Goal: Task Accomplishment & Management: Use online tool/utility

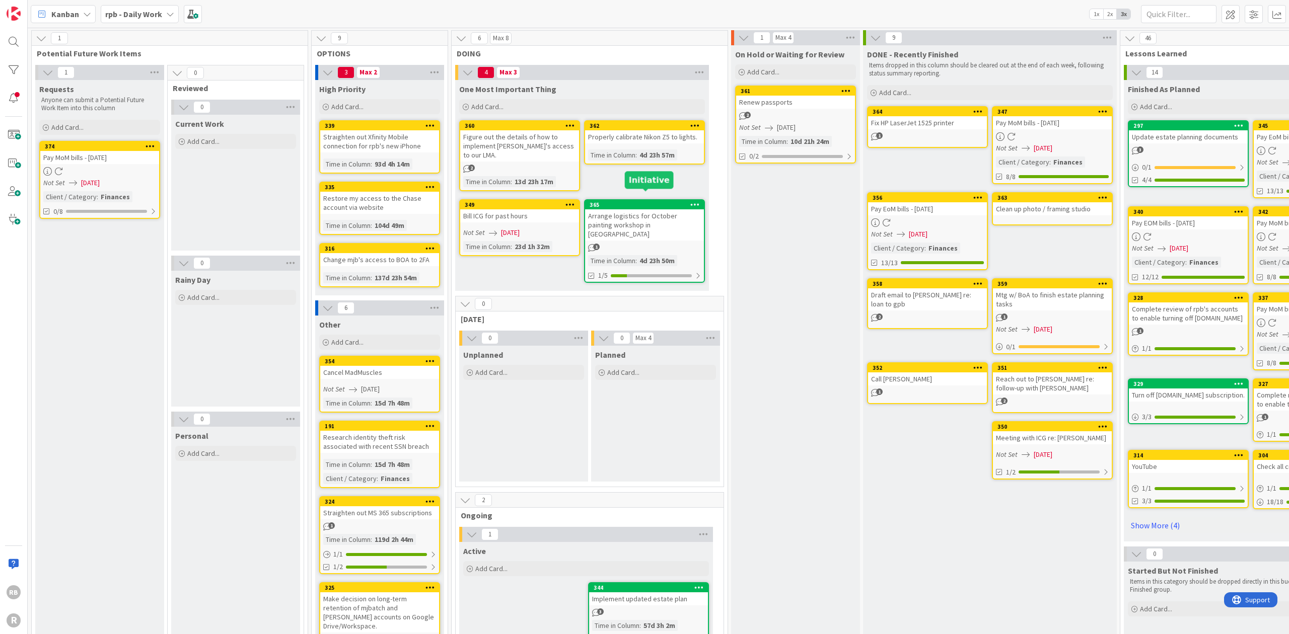
click at [633, 201] on div "365" at bounding box center [647, 204] width 114 height 7
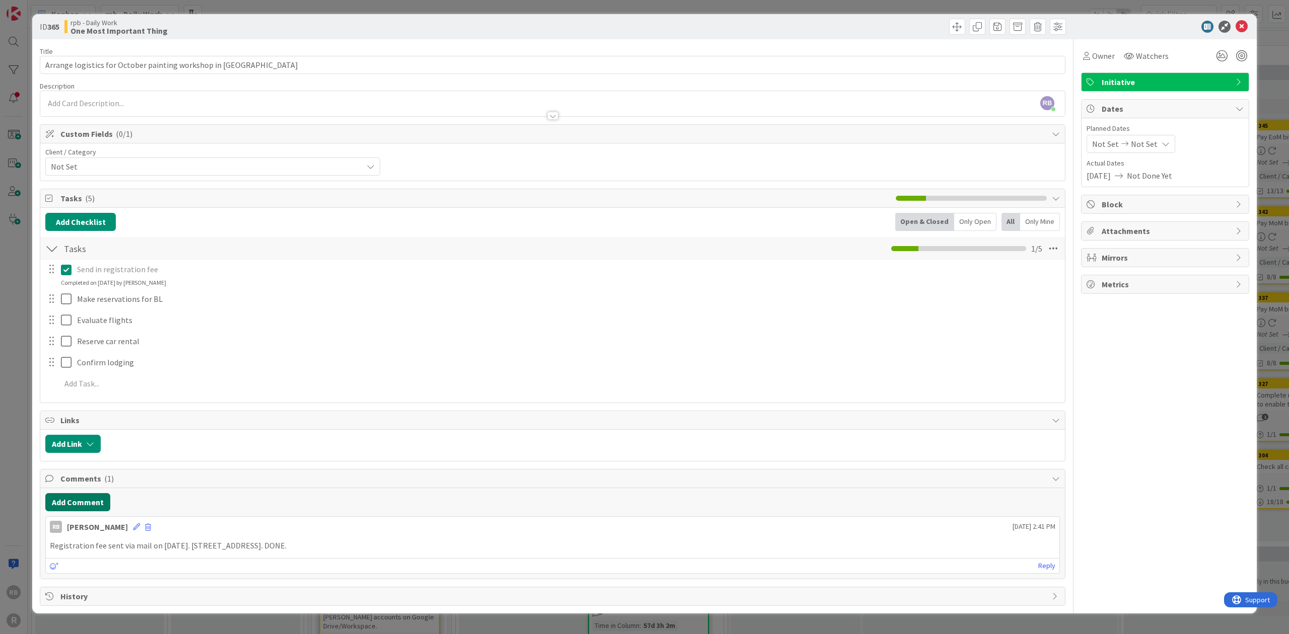
click at [85, 498] on button "Add Comment" at bounding box center [77, 502] width 65 height 18
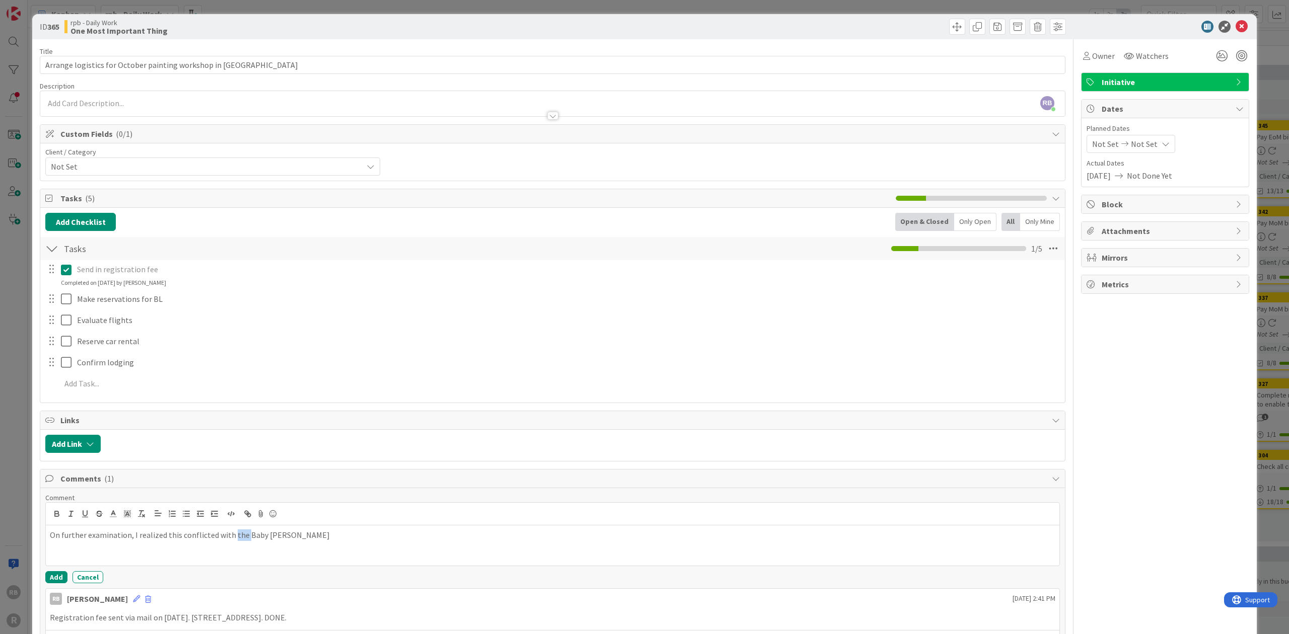
drag, startPoint x: 229, startPoint y: 533, endPoint x: 242, endPoint y: 533, distance: 13.1
click at [242, 533] on p "On further examination, I realized this conflicted with the Baby [PERSON_NAME]" at bounding box center [552, 536] width 1005 height 12
click at [58, 571] on button "Add" at bounding box center [56, 577] width 22 height 12
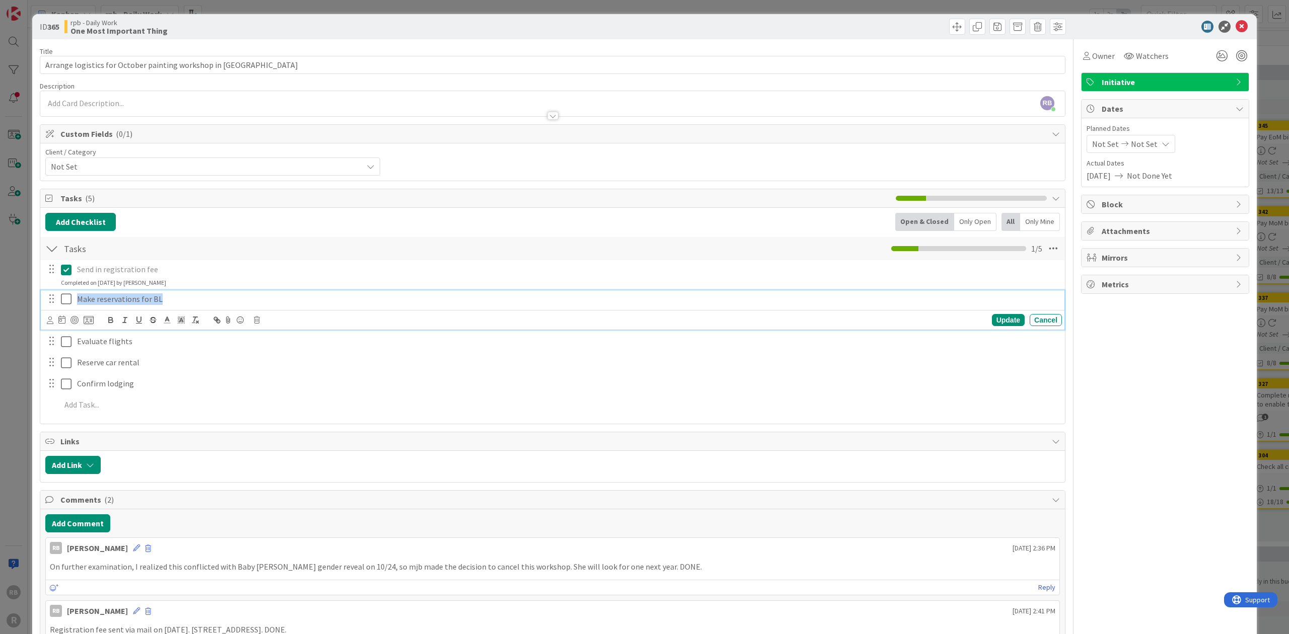
drag, startPoint x: 75, startPoint y: 297, endPoint x: 222, endPoint y: 290, distance: 147.7
click at [222, 291] on div "Make reservations for BL" at bounding box center [567, 300] width 989 height 18
click at [152, 317] on icon "button" at bounding box center [153, 320] width 9 height 9
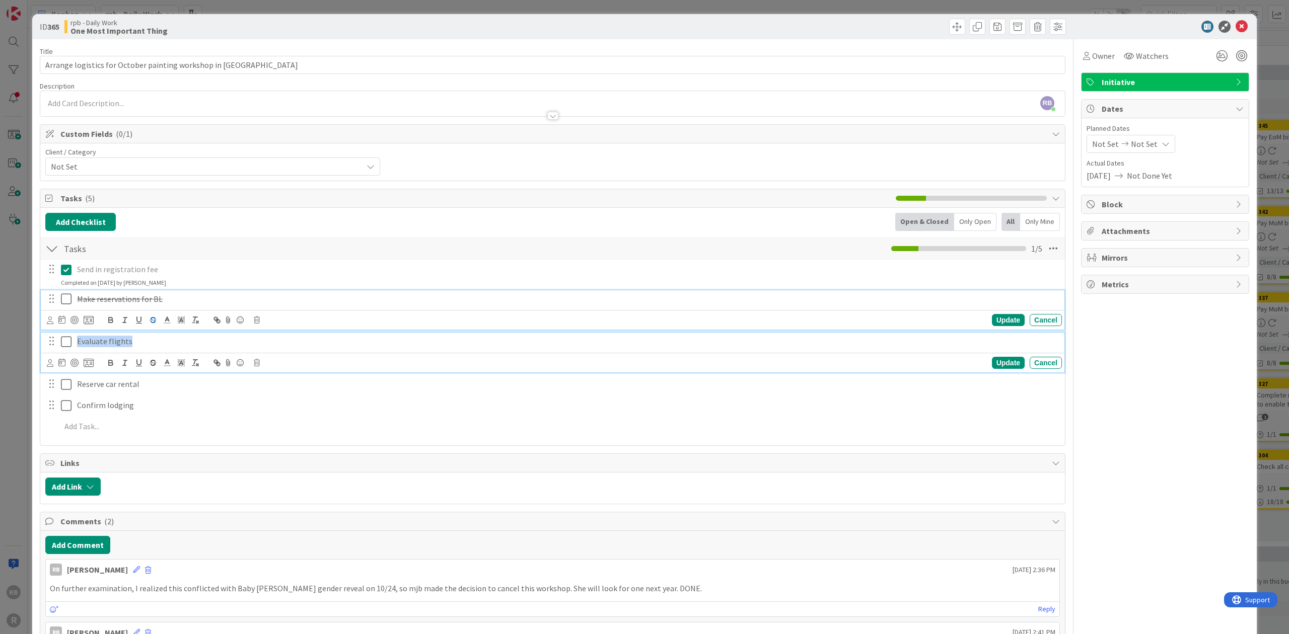
drag, startPoint x: 77, startPoint y: 337, endPoint x: 140, endPoint y: 333, distance: 63.6
click at [140, 333] on div "Evaluate flights" at bounding box center [567, 342] width 989 height 18
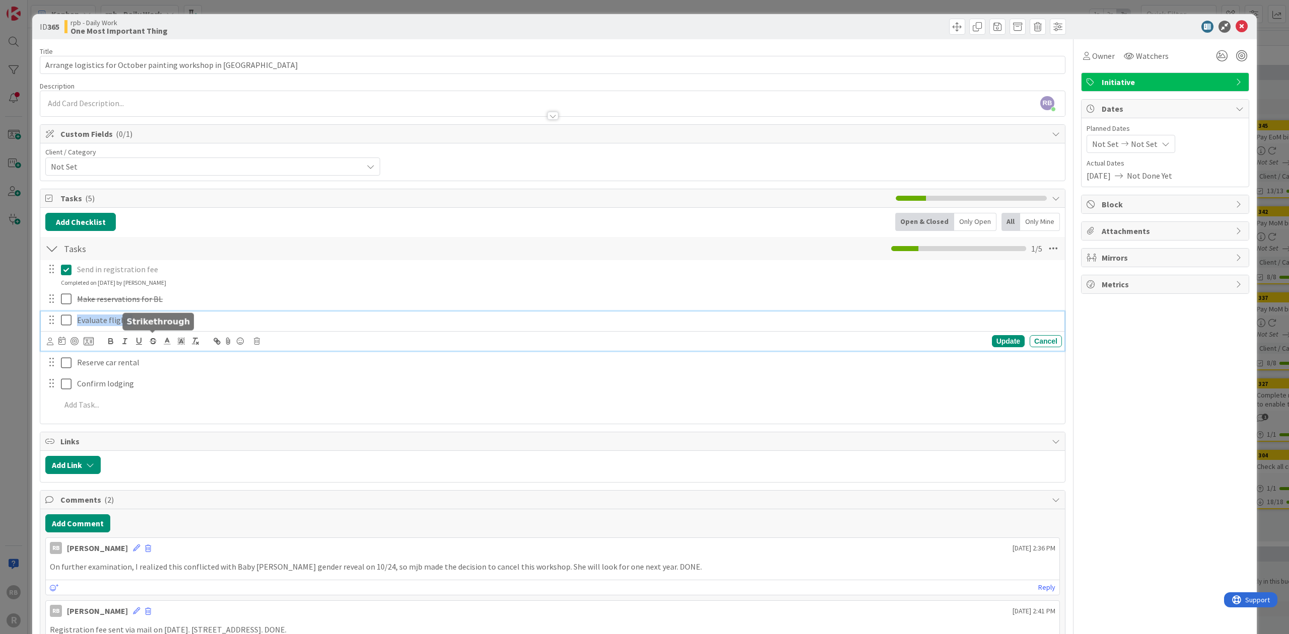
click at [153, 339] on icon "button" at bounding box center [153, 341] width 9 height 9
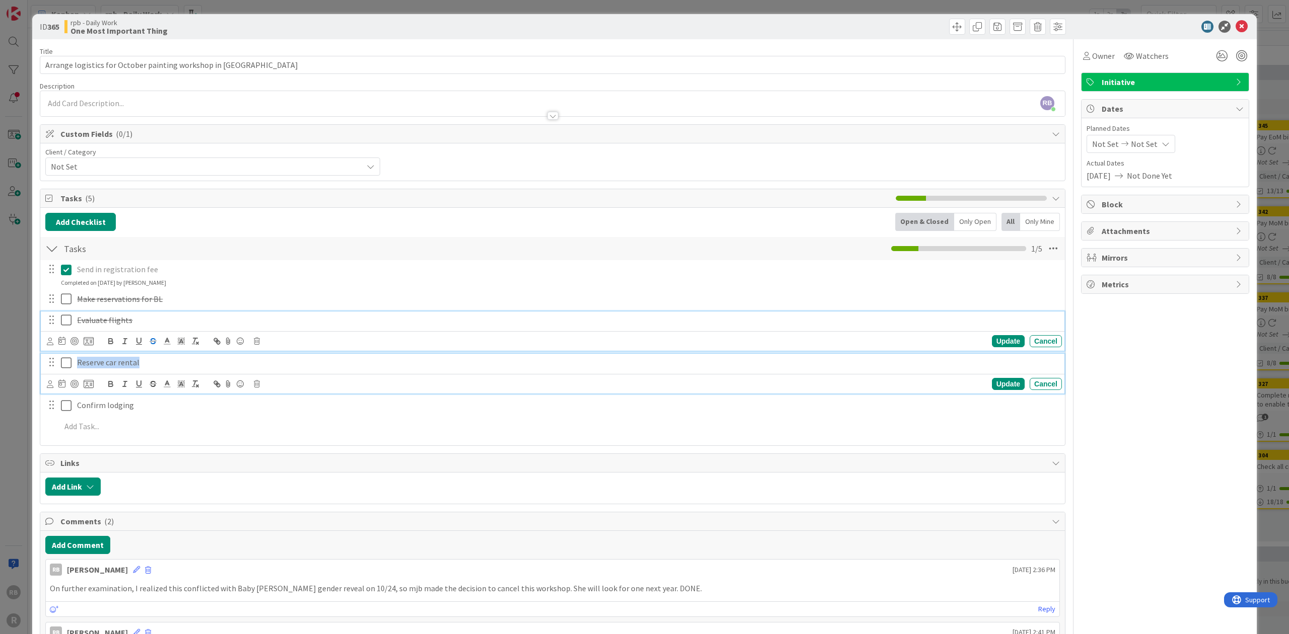
drag, startPoint x: 78, startPoint y: 360, endPoint x: 157, endPoint y: 355, distance: 79.2
click at [157, 357] on p "Reserve car rental" at bounding box center [567, 363] width 981 height 12
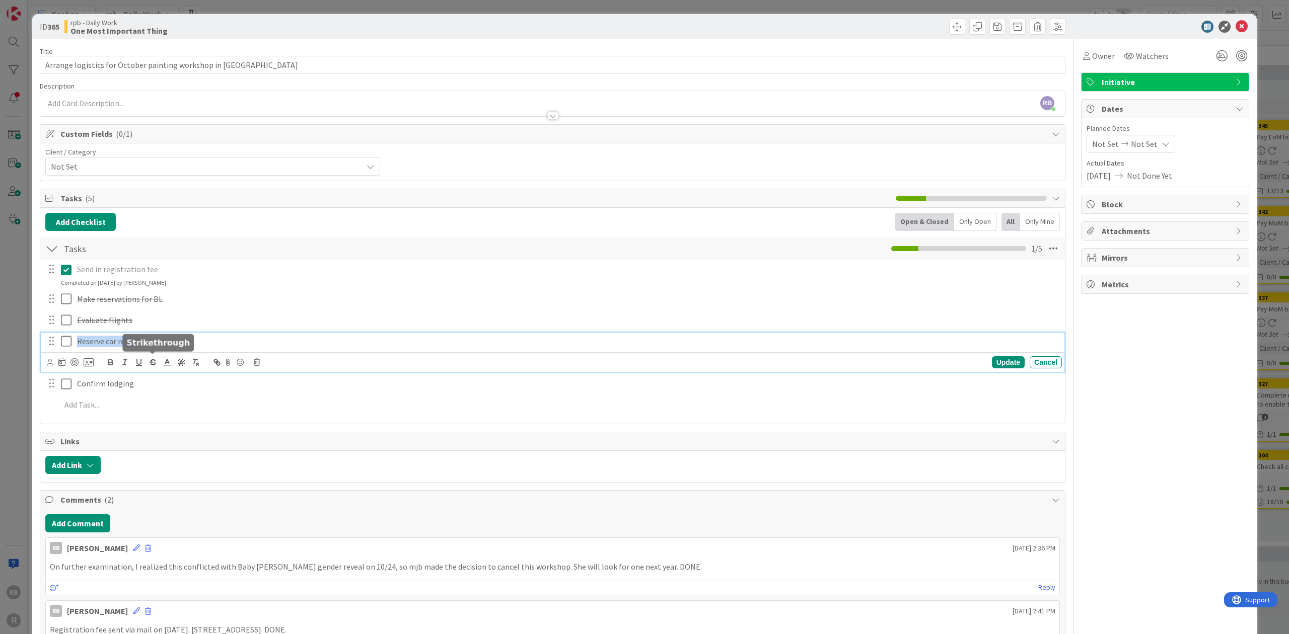
click at [152, 363] on line "button" at bounding box center [153, 363] width 7 height 1
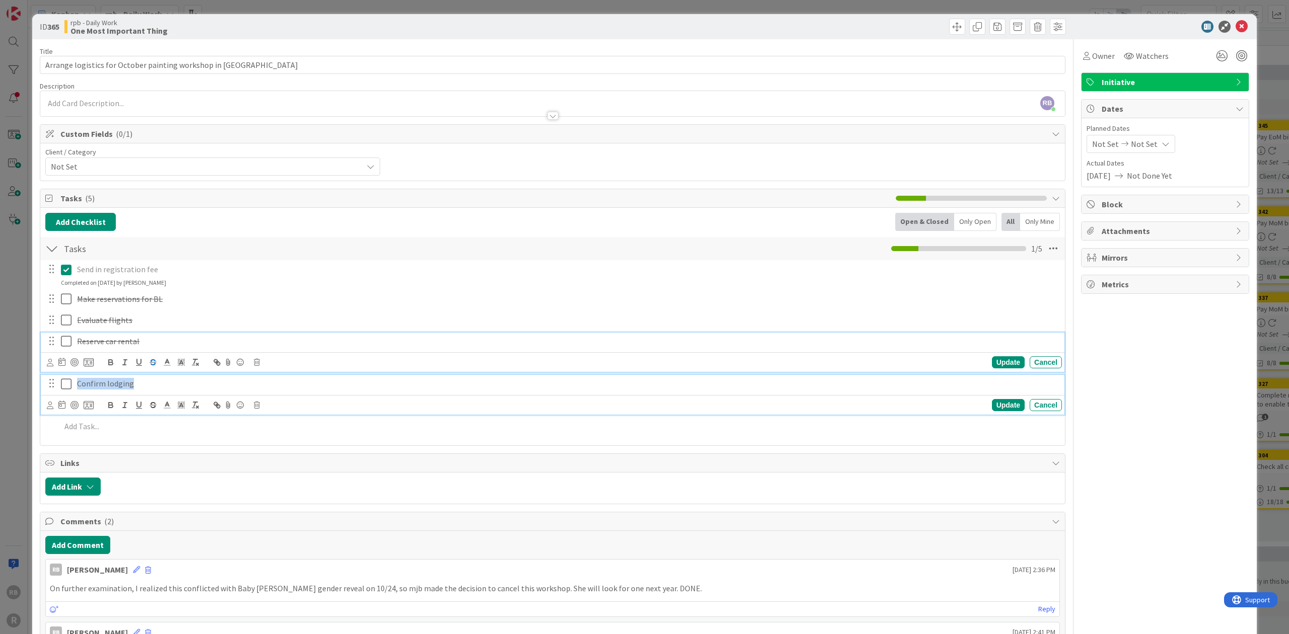
drag, startPoint x: 77, startPoint y: 382, endPoint x: 159, endPoint y: 384, distance: 82.6
click at [158, 384] on p "Confirm lodging" at bounding box center [567, 384] width 981 height 12
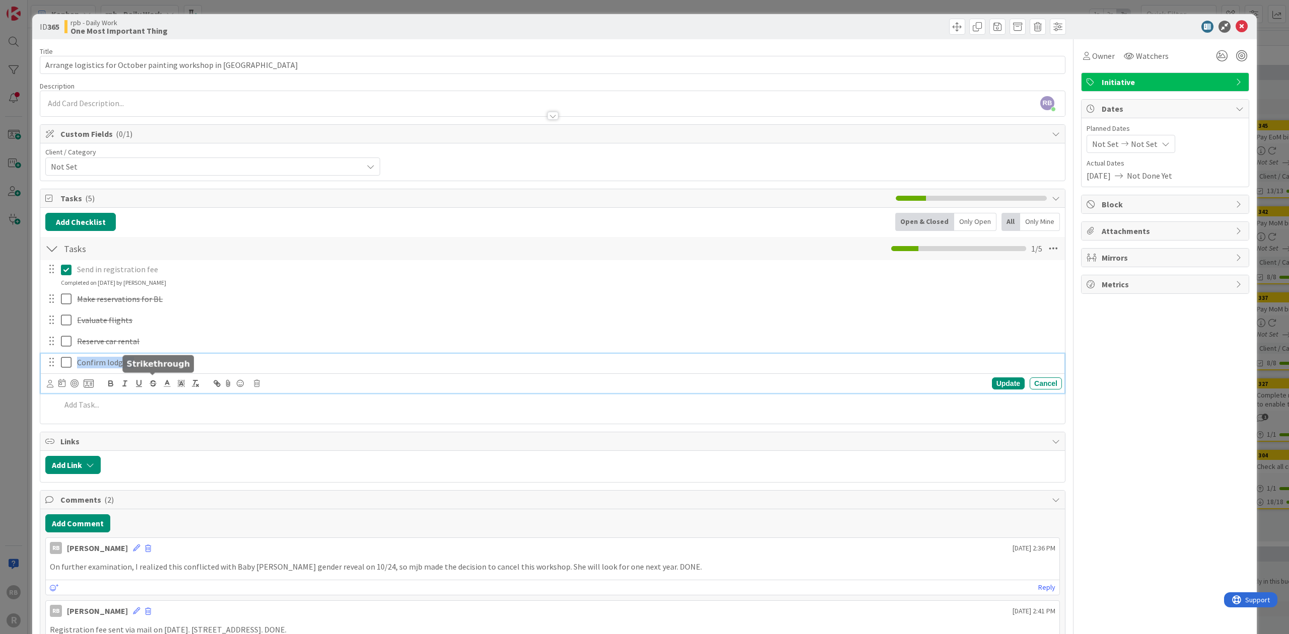
click at [152, 381] on icon "button" at bounding box center [153, 383] width 9 height 9
click at [1000, 381] on div "Update" at bounding box center [1008, 384] width 33 height 12
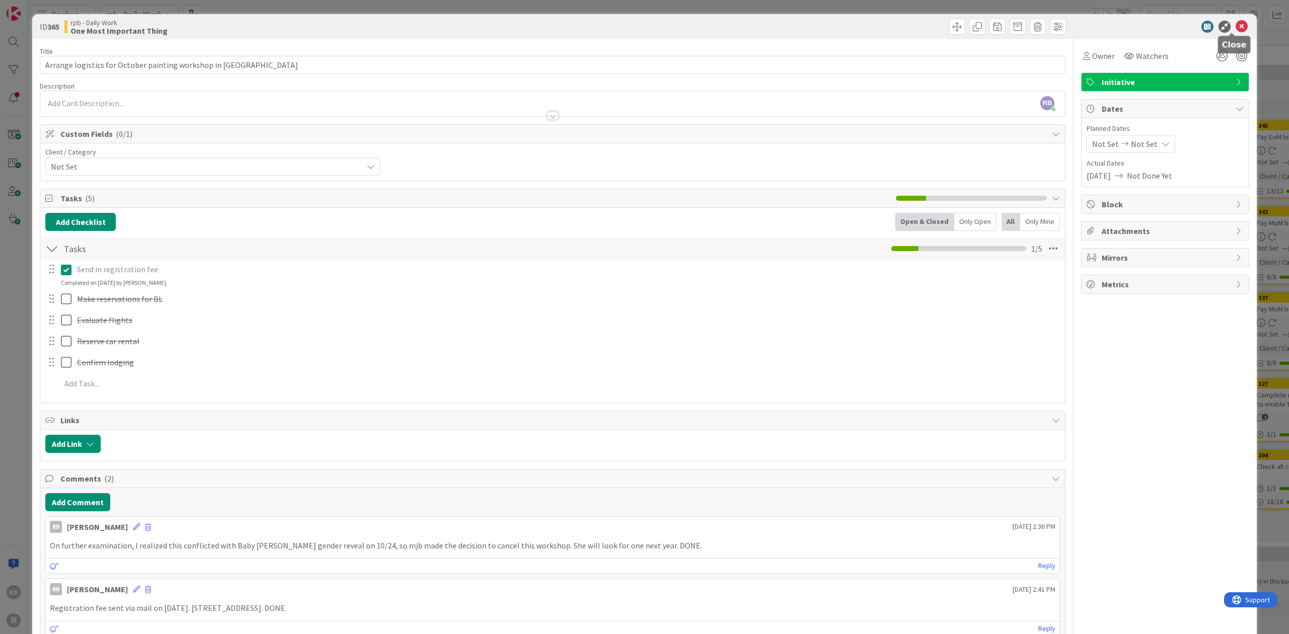
click at [1236, 24] on icon at bounding box center [1242, 27] width 12 height 12
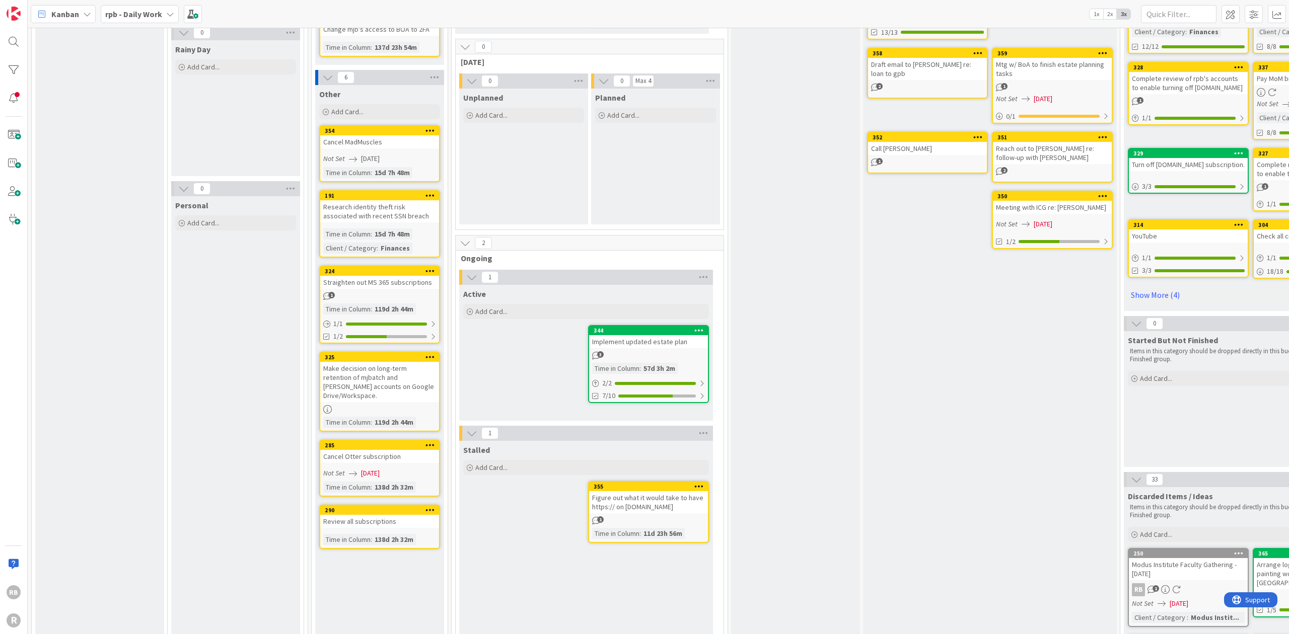
scroll to position [227, 0]
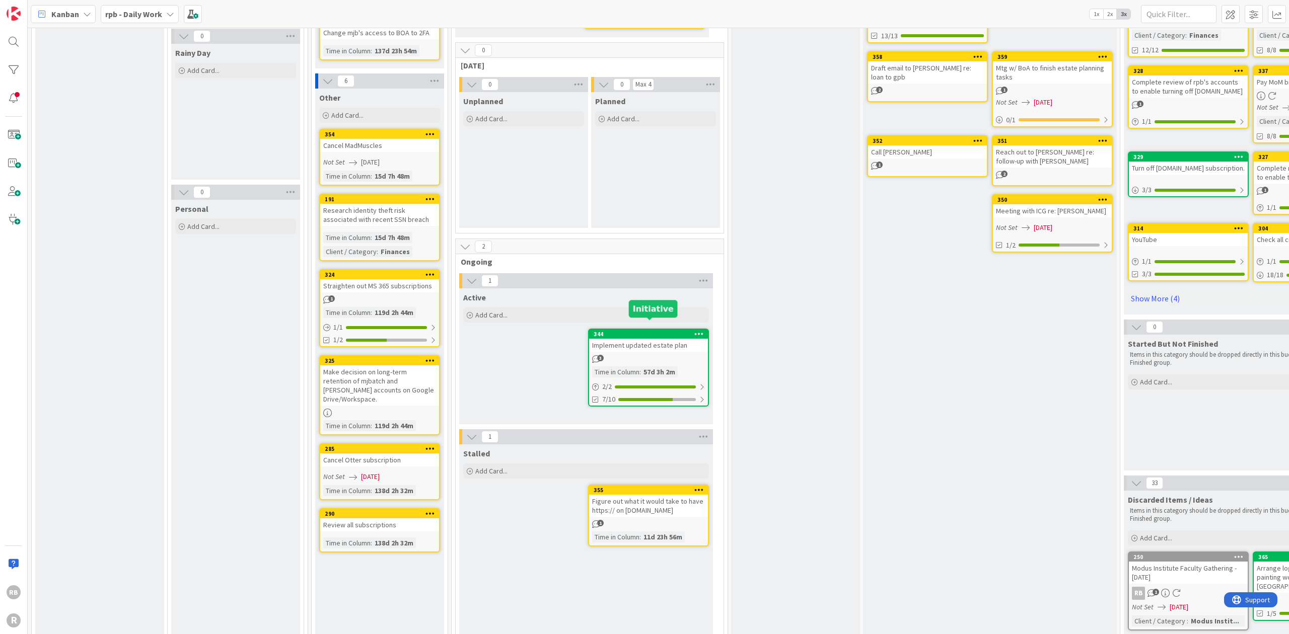
click at [639, 331] on div "344" at bounding box center [651, 334] width 114 height 7
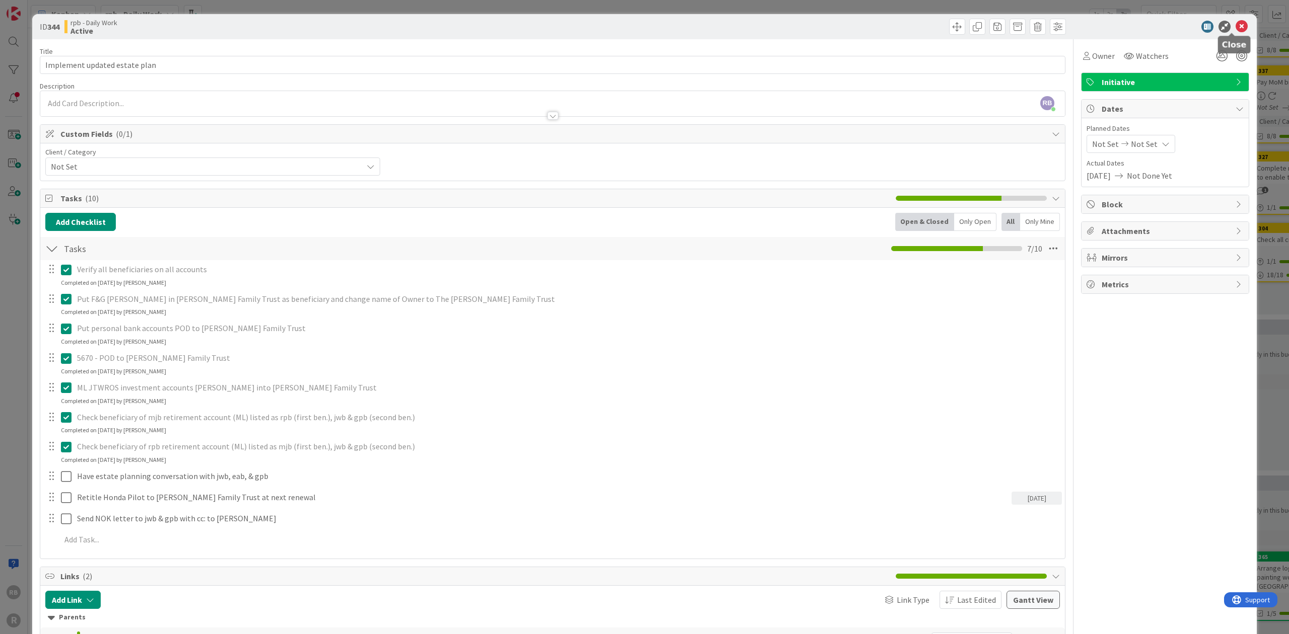
click at [1236, 24] on icon at bounding box center [1242, 27] width 12 height 12
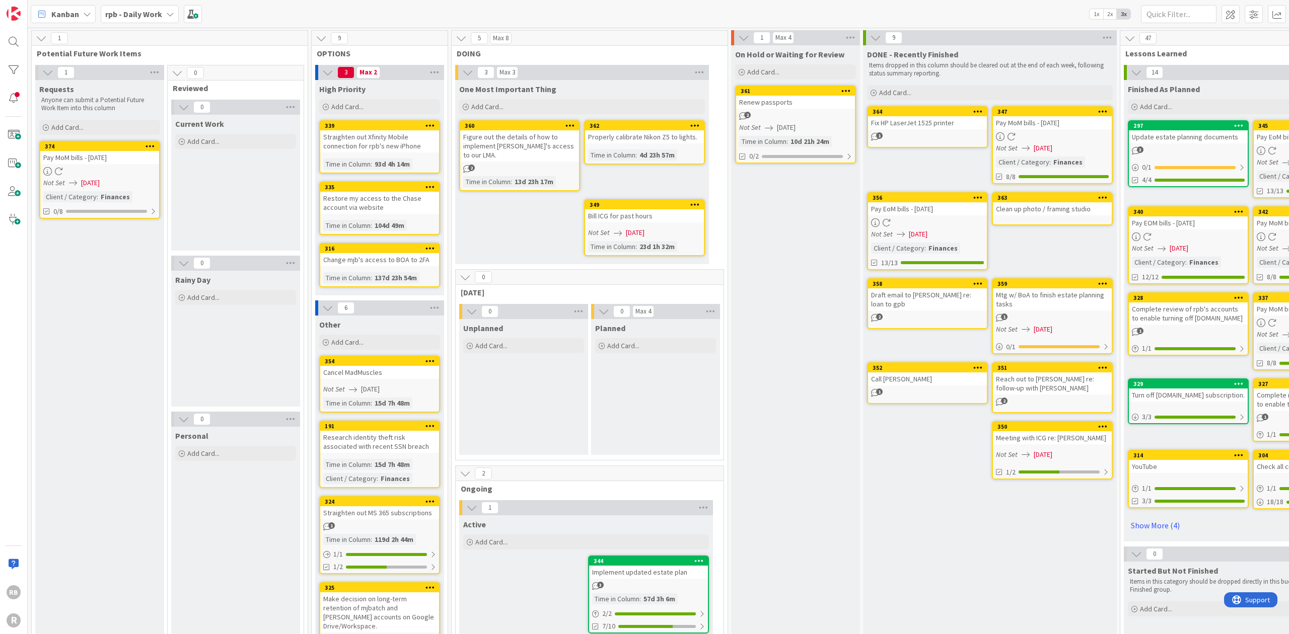
click at [512, 146] on div "Figure out the details of how to implement [PERSON_NAME]'s access to our LMA." at bounding box center [519, 145] width 119 height 31
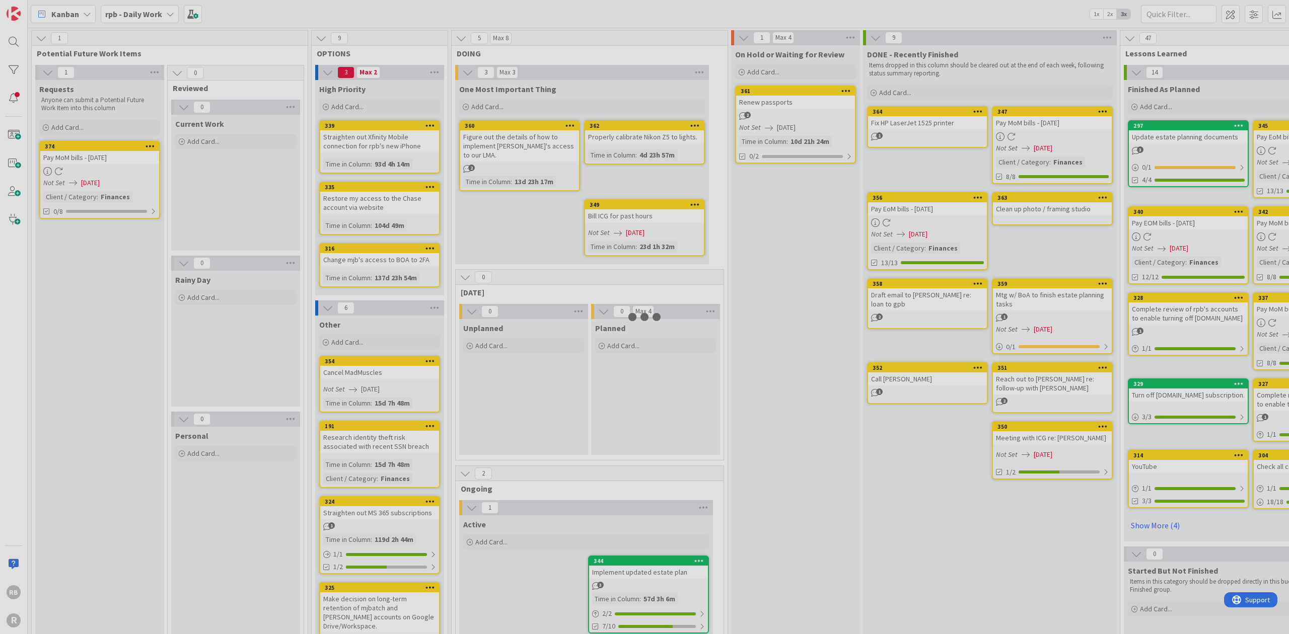
click at [512, 146] on div at bounding box center [644, 317] width 1289 height 634
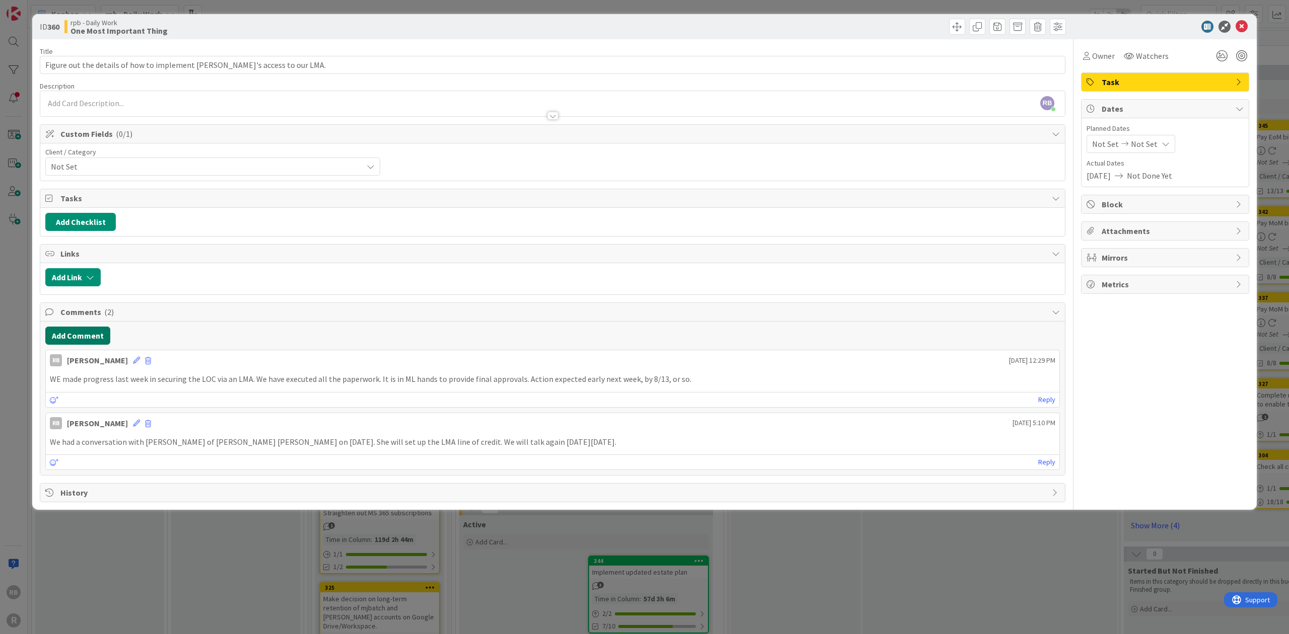
click at [85, 331] on button "Add Comment" at bounding box center [77, 336] width 65 height 18
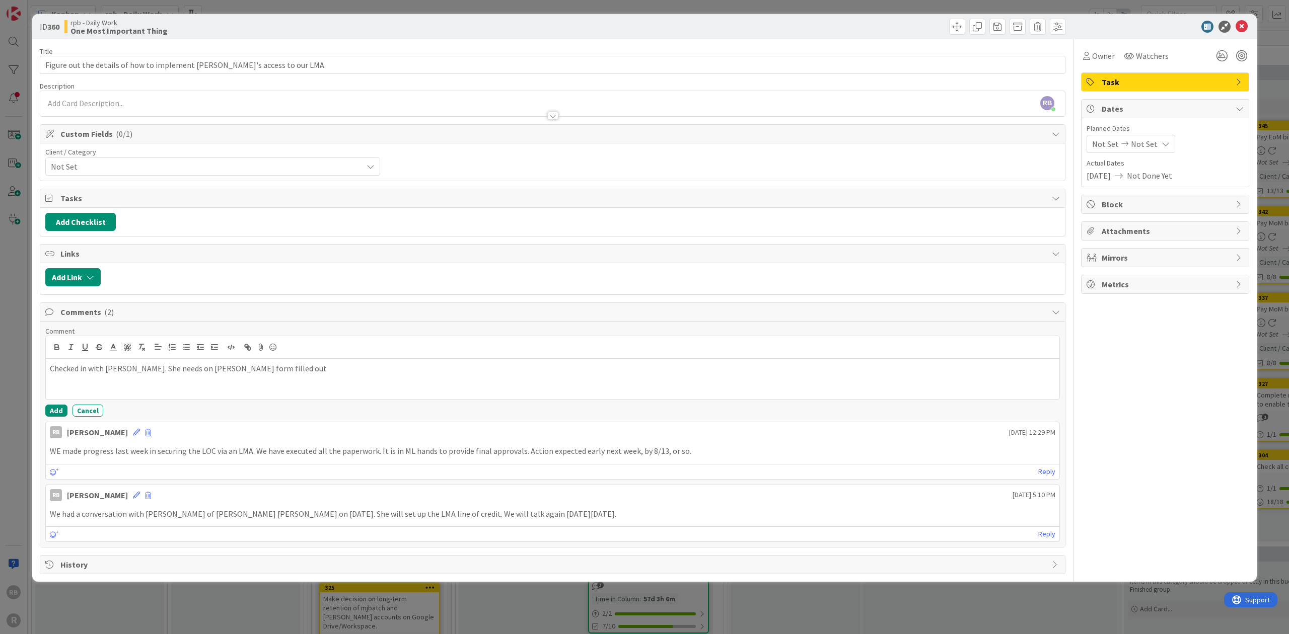
click at [197, 365] on p "Checked in with [PERSON_NAME]. She needs on [PERSON_NAME] form filled out" at bounding box center [552, 369] width 1005 height 12
click at [199, 368] on p "Checked in with [PERSON_NAME]. She needs on [PERSON_NAME] form filled out" at bounding box center [552, 369] width 1005 height 12
click at [284, 363] on p "Checked in with [PERSON_NAME]. She needs one more form filled out" at bounding box center [552, 369] width 1005 height 12
click at [271, 365] on p "Checked in with [PERSON_NAME]. She needs one more form filled outvia DocuSign." at bounding box center [552, 369] width 1005 height 12
click at [324, 365] on p "Checked in with [PERSON_NAME]. She needs one more form filled out via DocuSign." at bounding box center [552, 369] width 1005 height 12
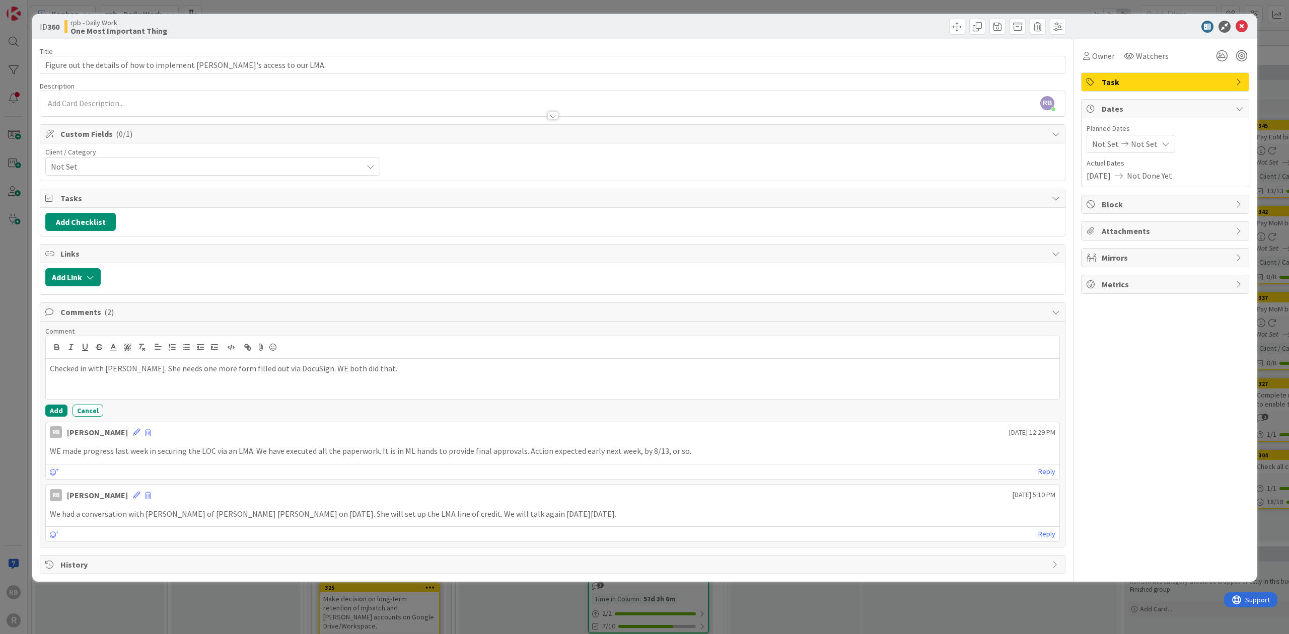
click at [323, 365] on p "Checked in with [PERSON_NAME]. She needs one more form filled out via DocuSign.…" at bounding box center [552, 369] width 1005 height 12
click at [328, 364] on p "Checked in with [PERSON_NAME]. She needs one more form filled out via DocuSign.…" at bounding box center [552, 369] width 1005 height 12
click at [380, 366] on p "Checked in with [PERSON_NAME]. She needs one more form filled out via DocuSign.…" at bounding box center [552, 369] width 1005 height 12
click at [377, 364] on p "Checked in with [PERSON_NAME]. She needs one more form filled out via DocuSign.…" at bounding box center [552, 369] width 1005 height 12
click at [58, 405] on button "Add" at bounding box center [56, 411] width 22 height 12
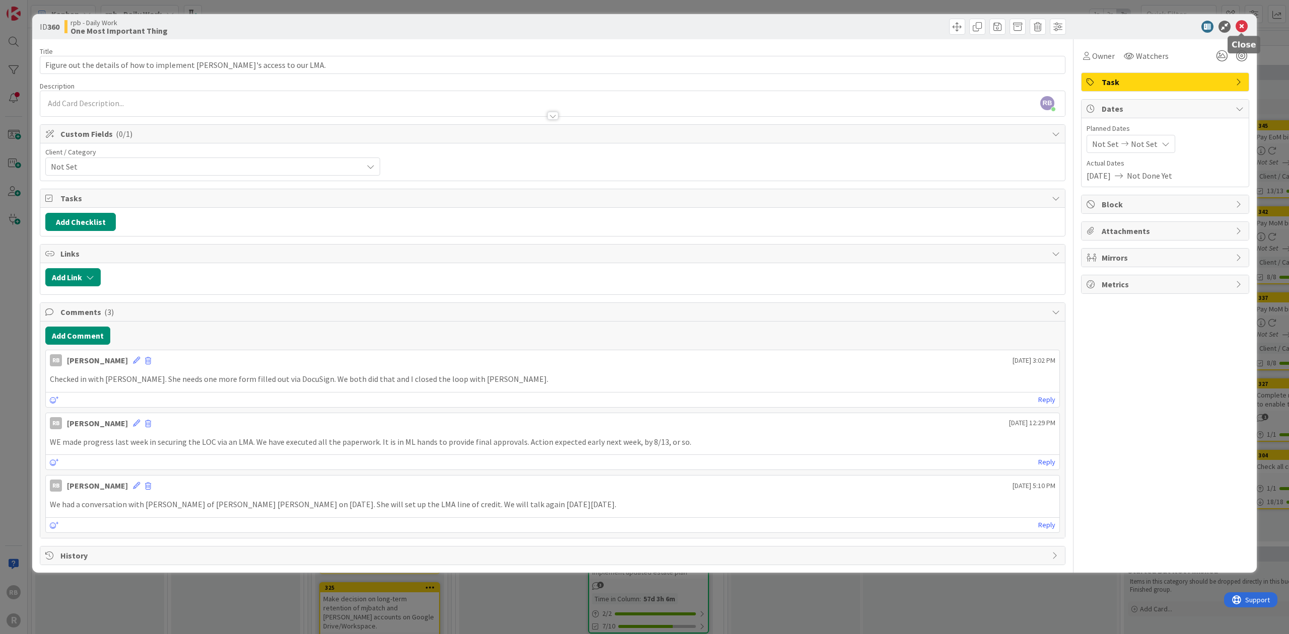
click at [1244, 24] on icon at bounding box center [1242, 27] width 12 height 12
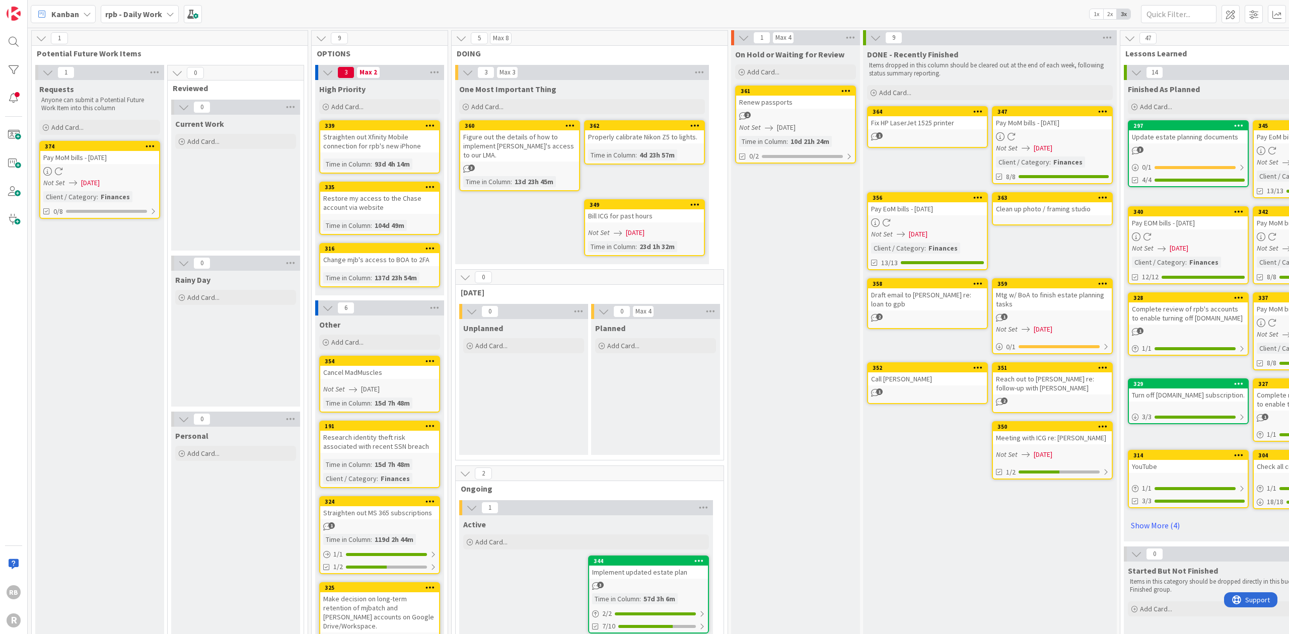
click at [521, 137] on div "Figure out the details of how to implement [PERSON_NAME]'s access to our LMA." at bounding box center [519, 145] width 119 height 31
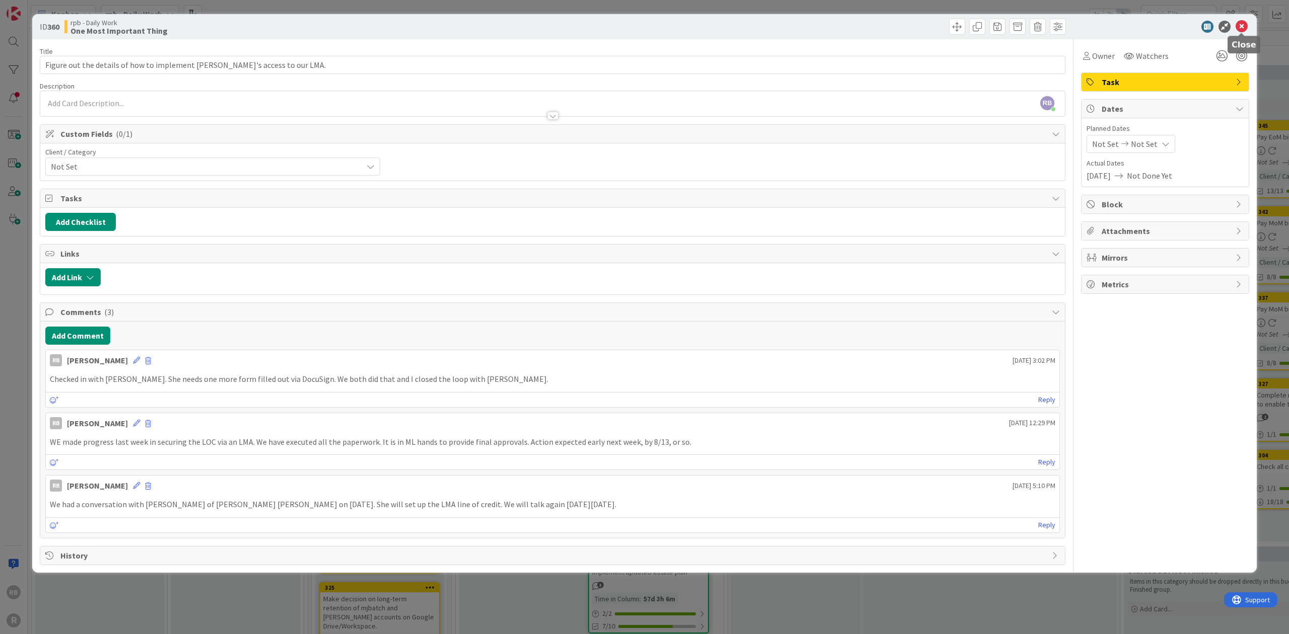
click at [1241, 24] on icon at bounding box center [1242, 27] width 12 height 12
